Goal: Task Accomplishment & Management: Use online tool/utility

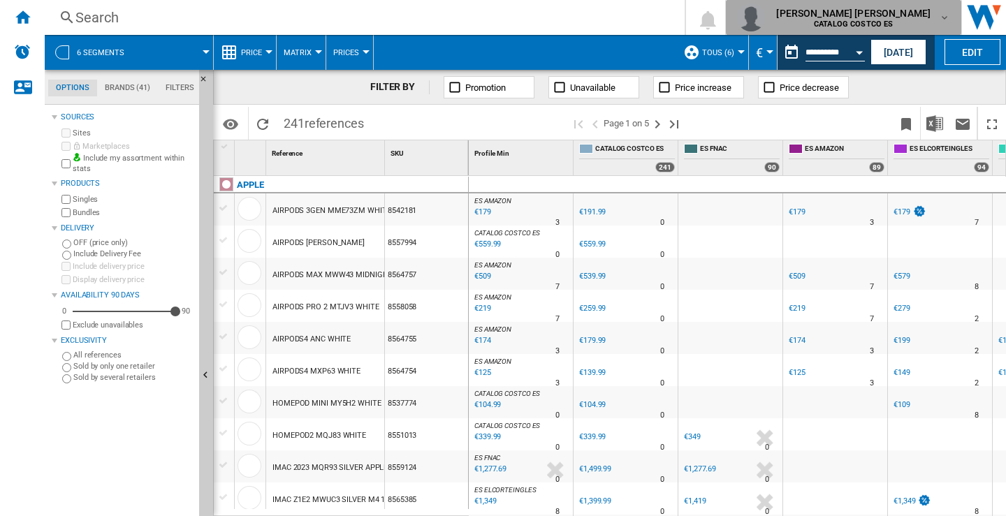
click at [944, 15] on md-icon "button" at bounding box center [944, 17] width 11 height 11
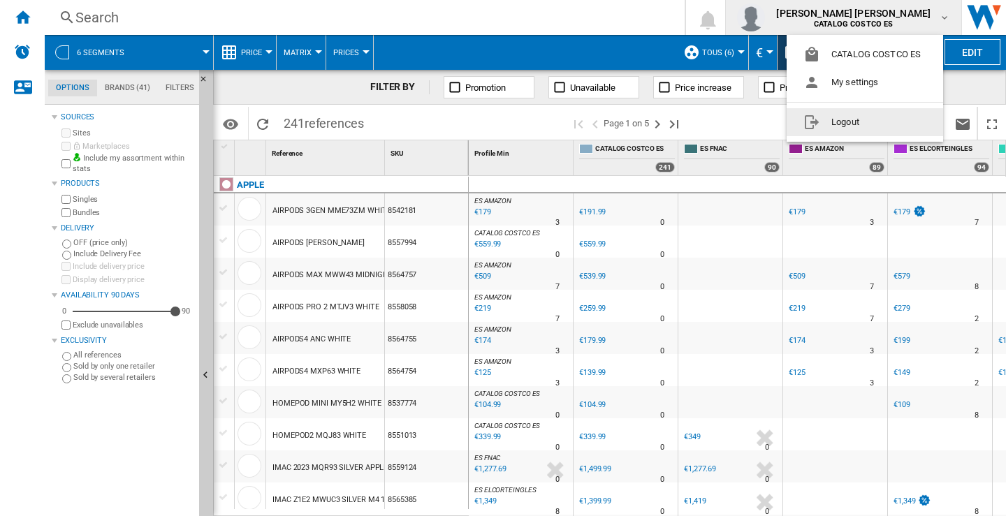
click at [847, 122] on button "Logout" at bounding box center [865, 122] width 156 height 28
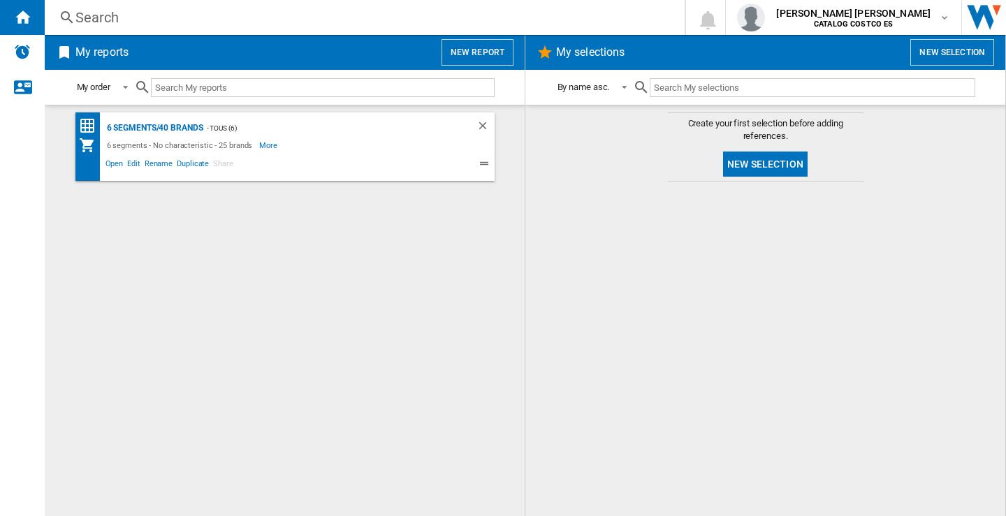
click at [467, 45] on button "New report" at bounding box center [477, 52] width 72 height 27
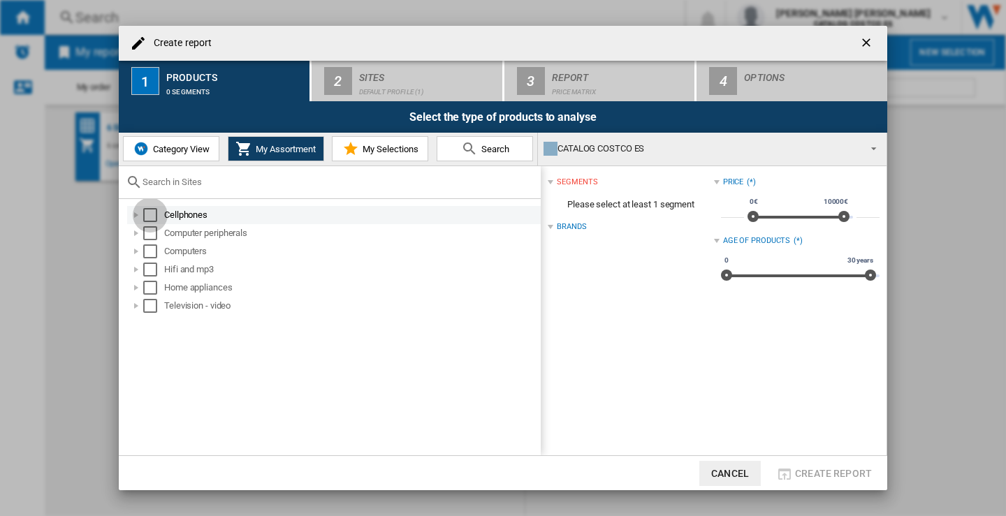
click at [152, 217] on div "Select" at bounding box center [150, 215] width 14 height 14
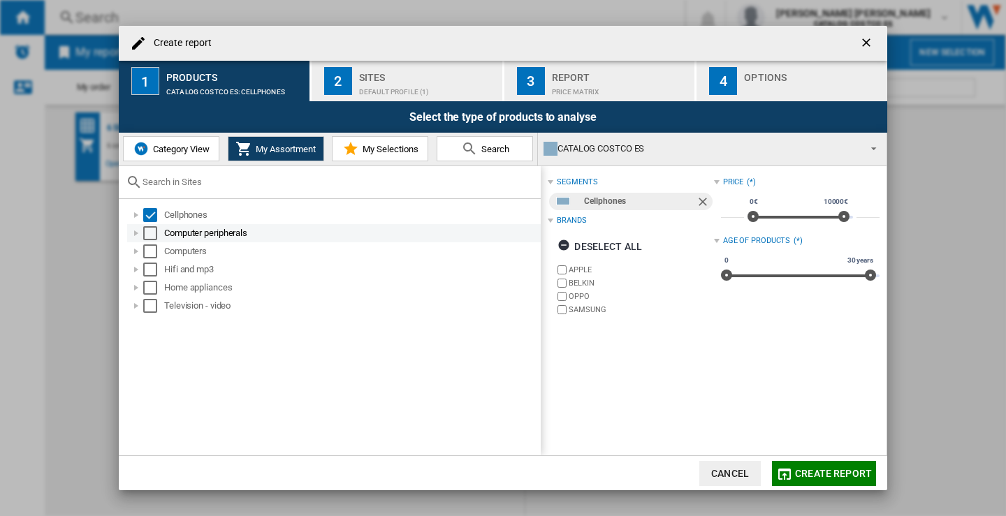
click at [146, 232] on div "Select" at bounding box center [150, 233] width 14 height 14
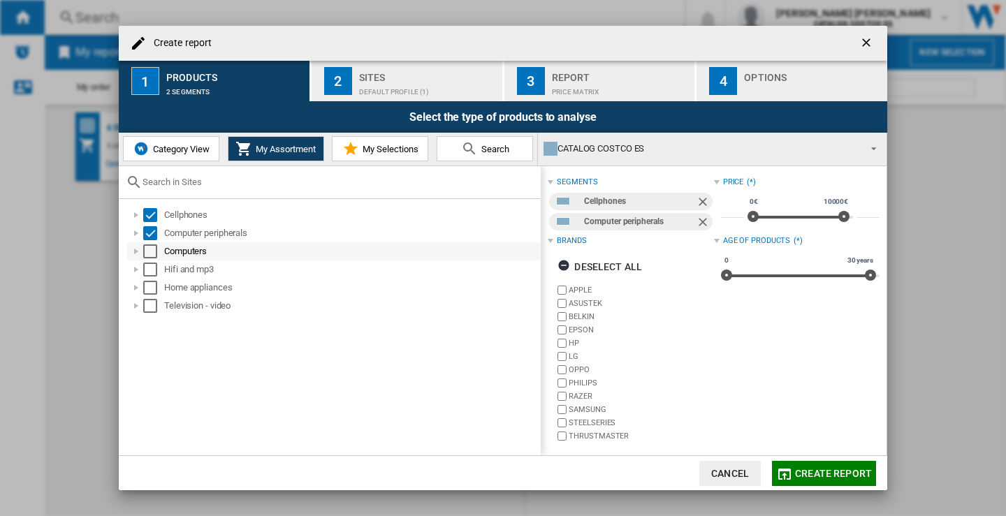
click at [150, 243] on div "Computers" at bounding box center [334, 251] width 414 height 18
click at [149, 254] on div "Select" at bounding box center [150, 251] width 14 height 14
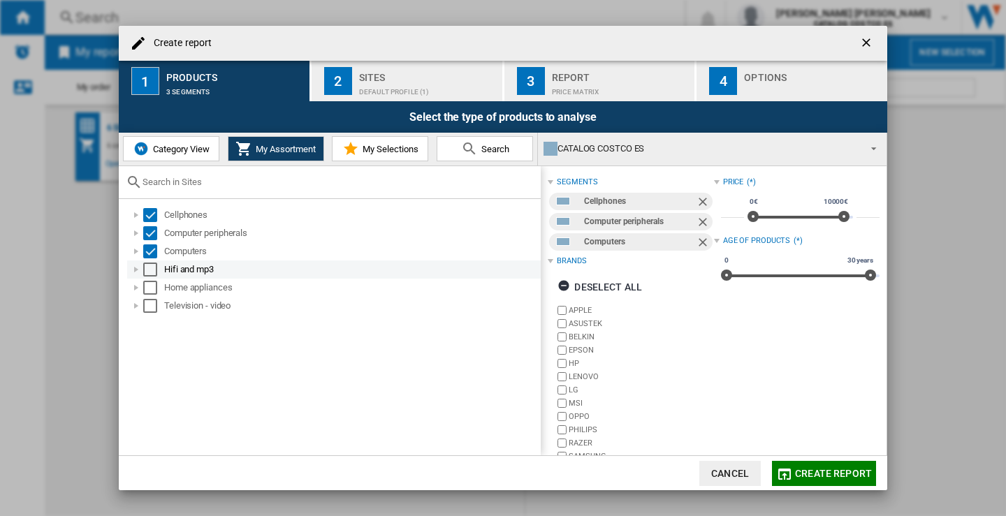
click at [148, 272] on div "Select" at bounding box center [150, 270] width 14 height 14
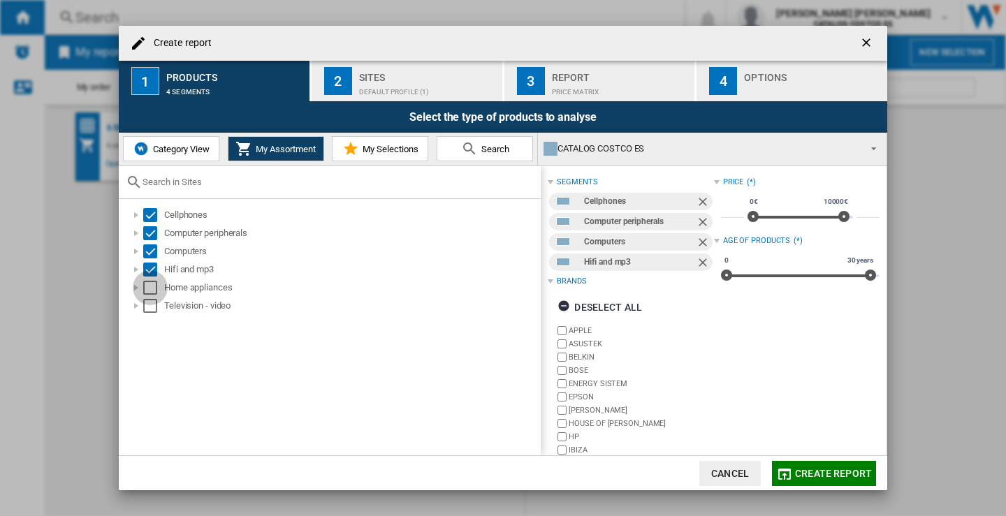
drag, startPoint x: 150, startPoint y: 285, endPoint x: 151, endPoint y: 315, distance: 30.0
click at [151, 285] on div "Select" at bounding box center [150, 288] width 14 height 14
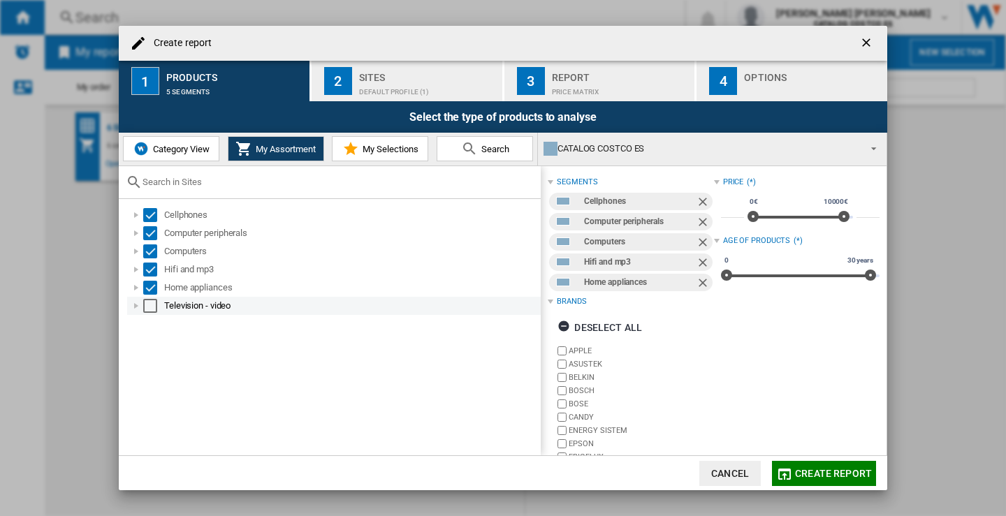
click at [152, 305] on div "Select" at bounding box center [150, 306] width 14 height 14
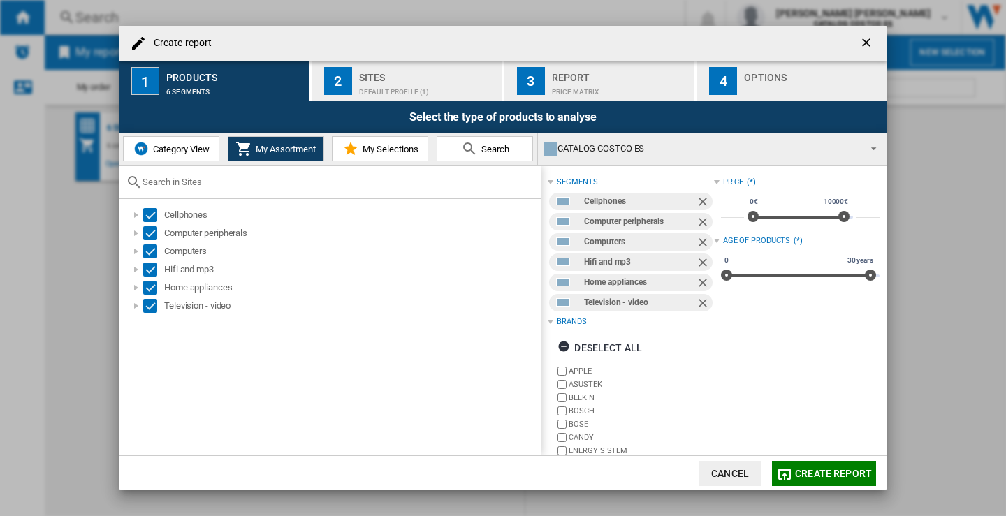
click at [413, 73] on div "Sites" at bounding box center [428, 73] width 138 height 15
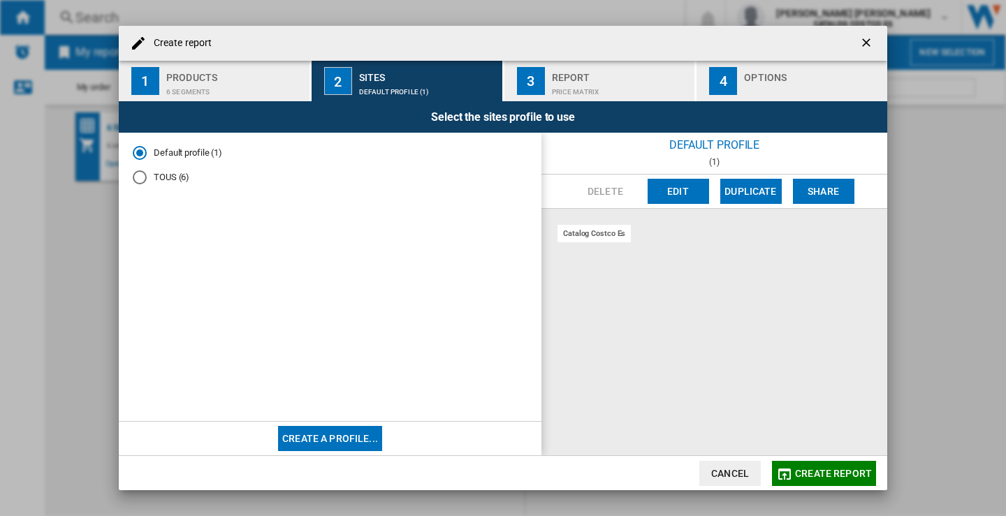
click at [133, 183] on div "TOUS (6)" at bounding box center [140, 177] width 14 height 14
click at [580, 77] on div "Report" at bounding box center [621, 73] width 138 height 15
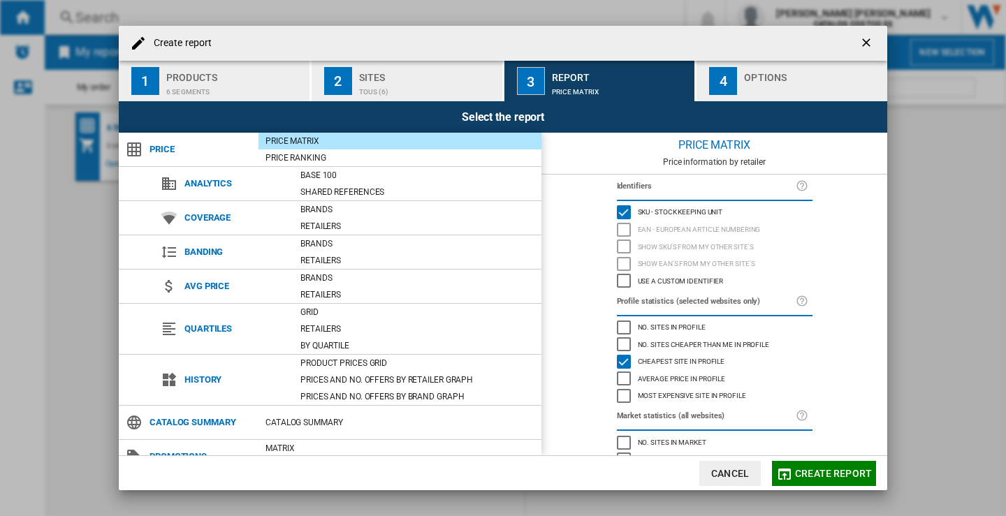
click at [769, 69] on div "Options" at bounding box center [813, 73] width 138 height 15
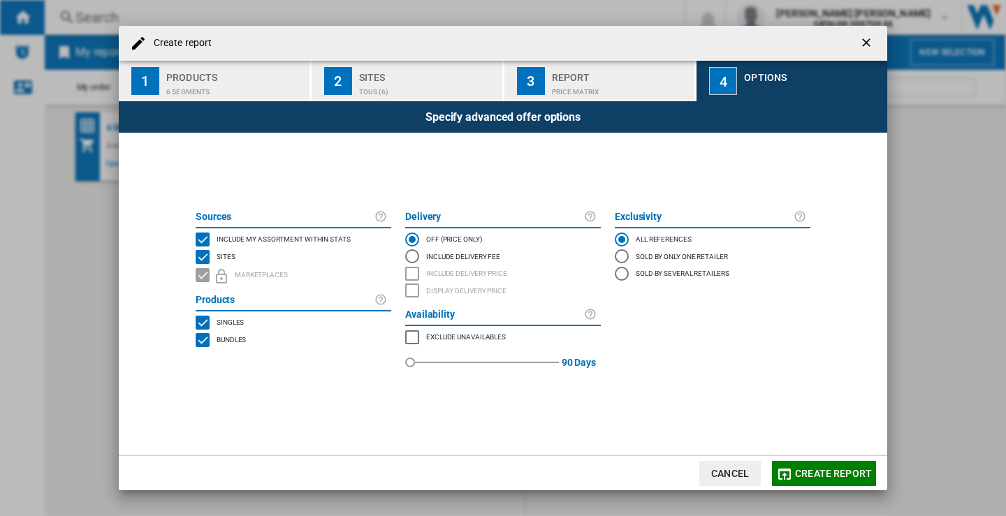
click at [815, 468] on span "Create report" at bounding box center [833, 473] width 77 height 11
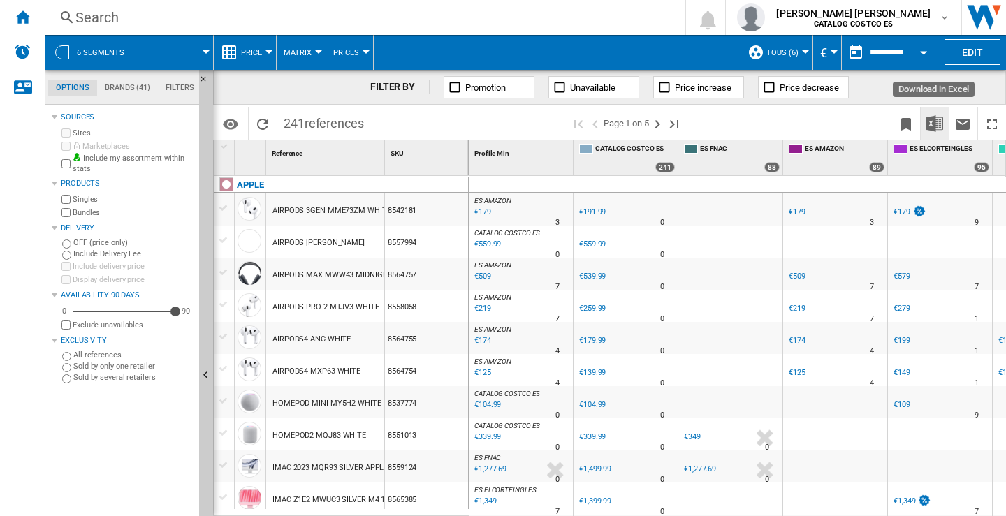
click at [930, 124] on img "Download in Excel" at bounding box center [934, 123] width 17 height 17
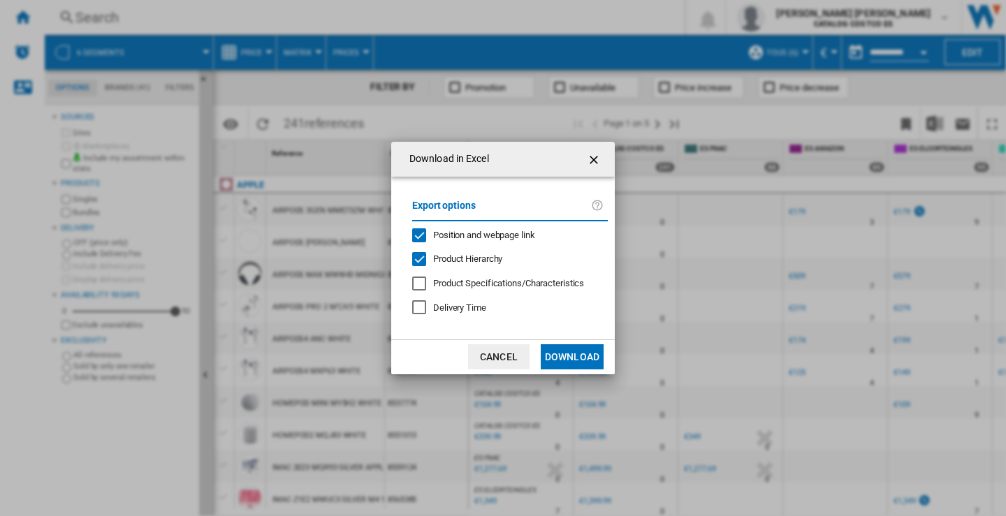
click at [578, 353] on button "Download" at bounding box center [572, 356] width 63 height 25
